Goal: Information Seeking & Learning: Learn about a topic

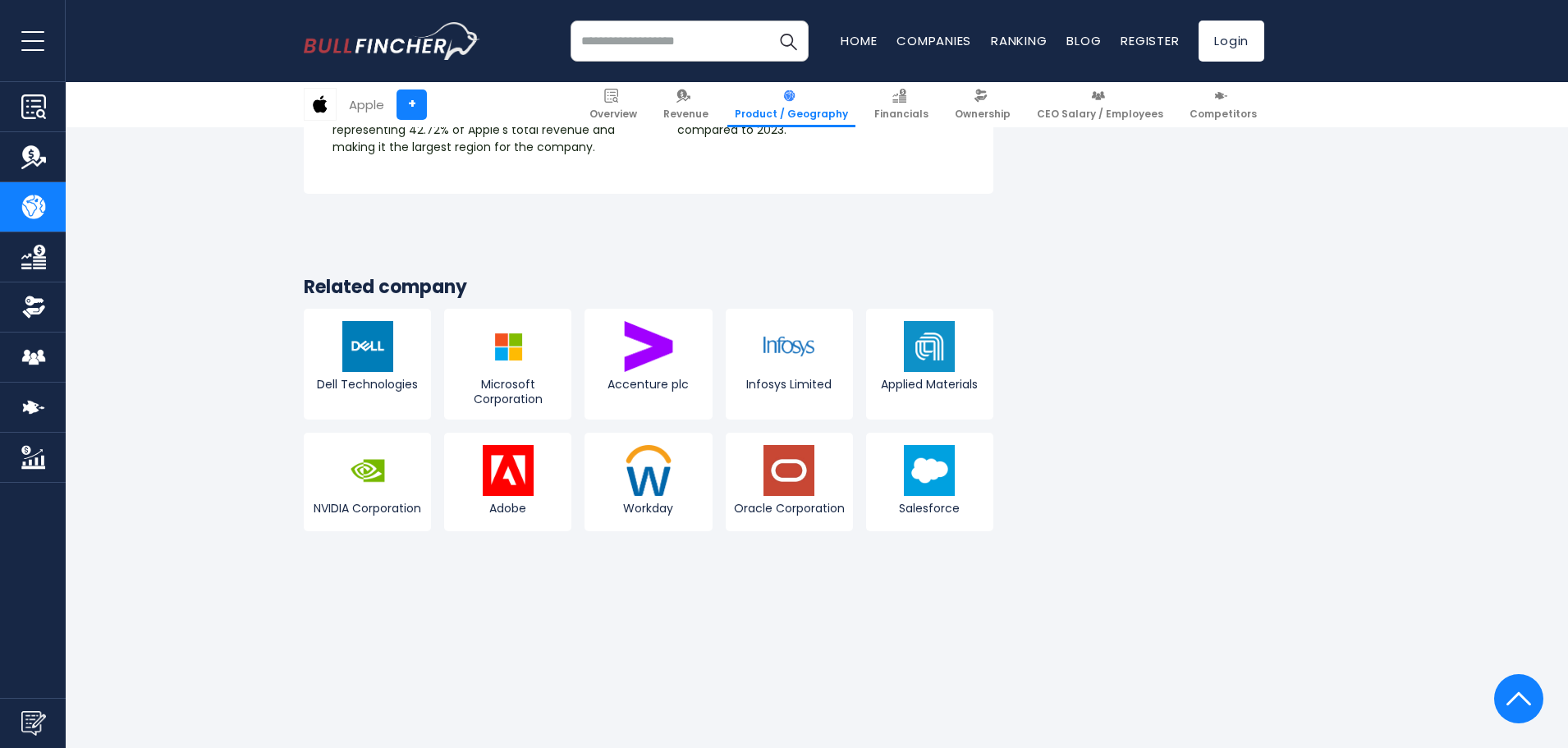
scroll to position [2955, 0]
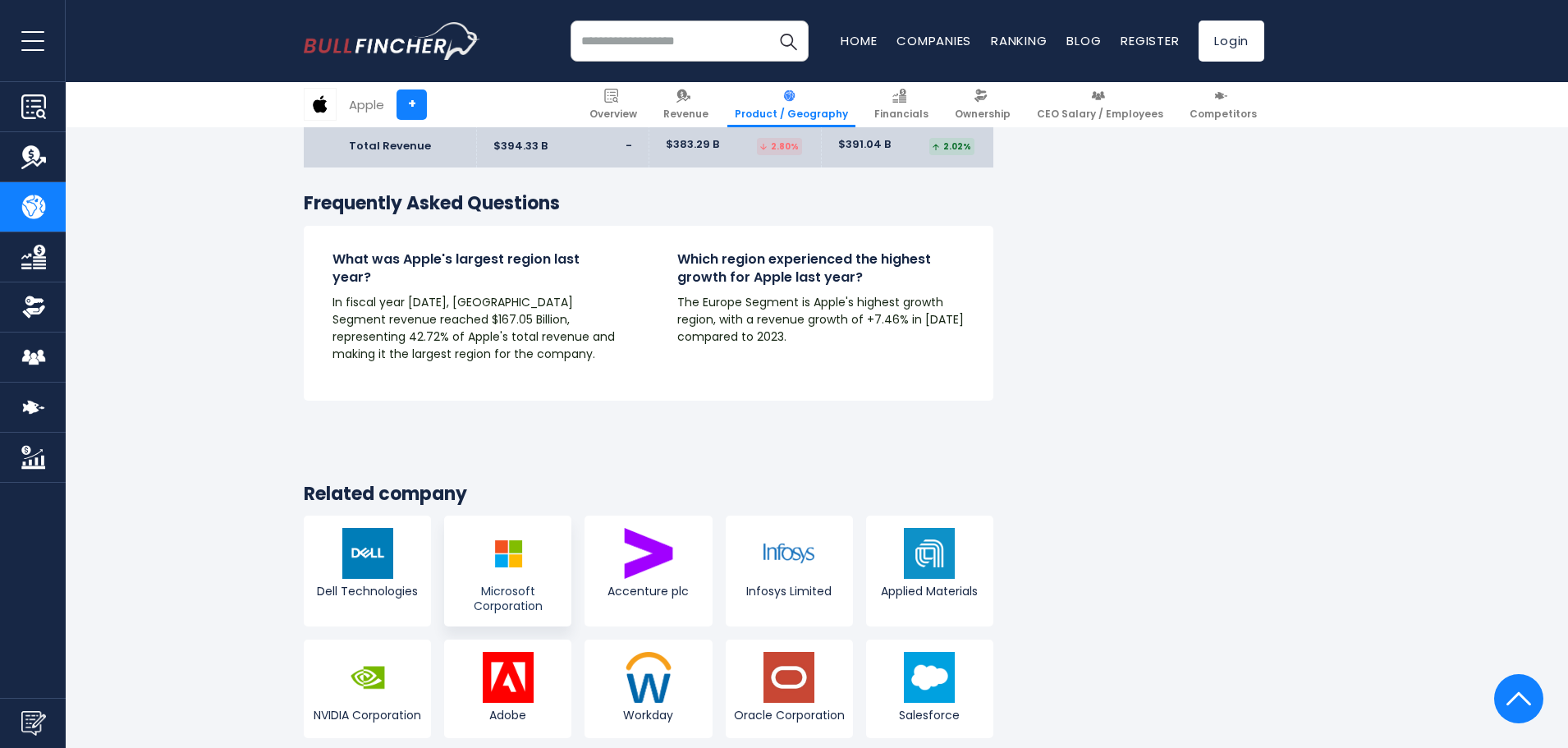
click at [522, 528] on img at bounding box center [508, 553] width 51 height 51
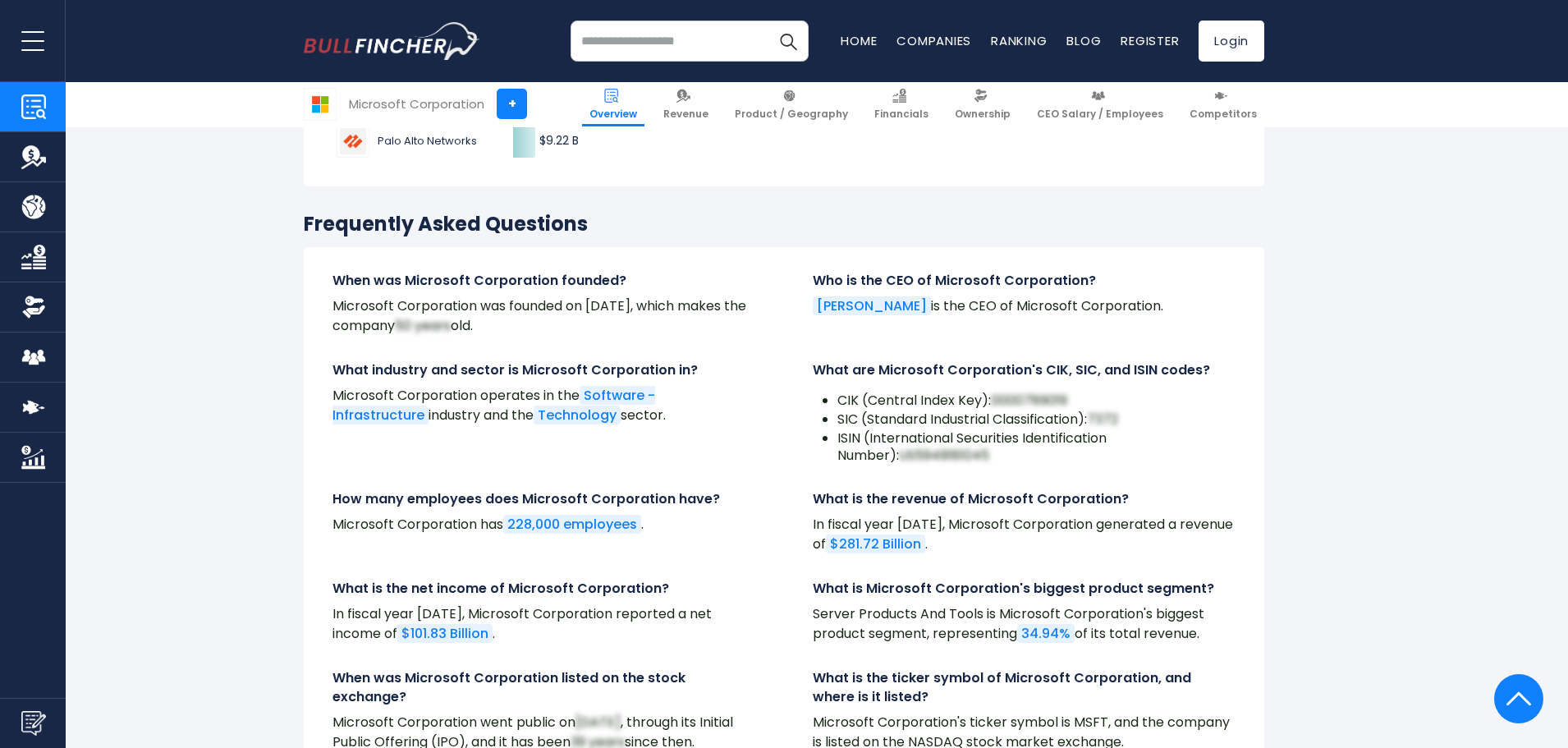
scroll to position [5171, 0]
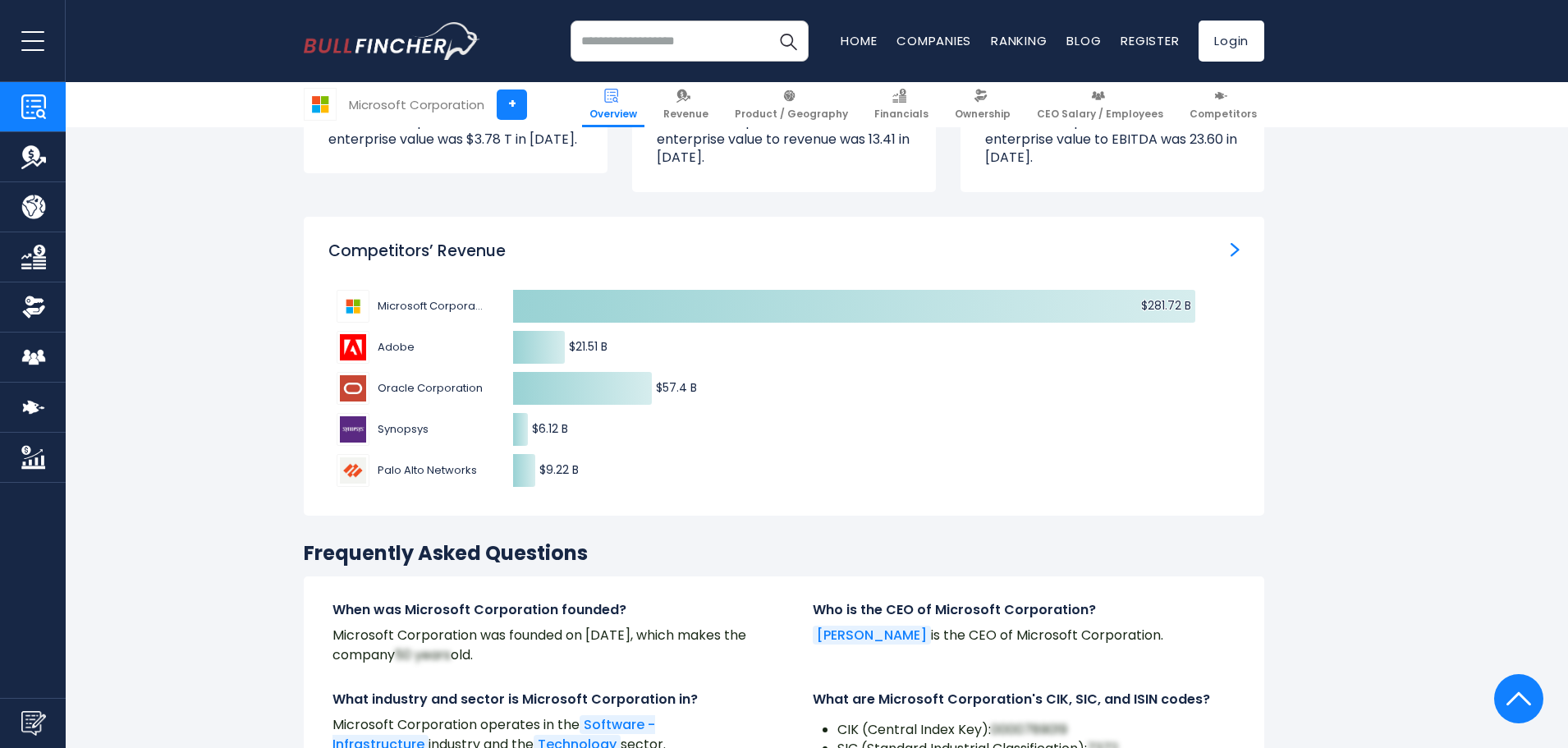
click at [638, 37] on input "search" at bounding box center [690, 41] width 238 height 41
type input "***"
click at [789, 40] on img "Search" at bounding box center [788, 41] width 22 height 22
